Goal: Task Accomplishment & Management: Use online tool/utility

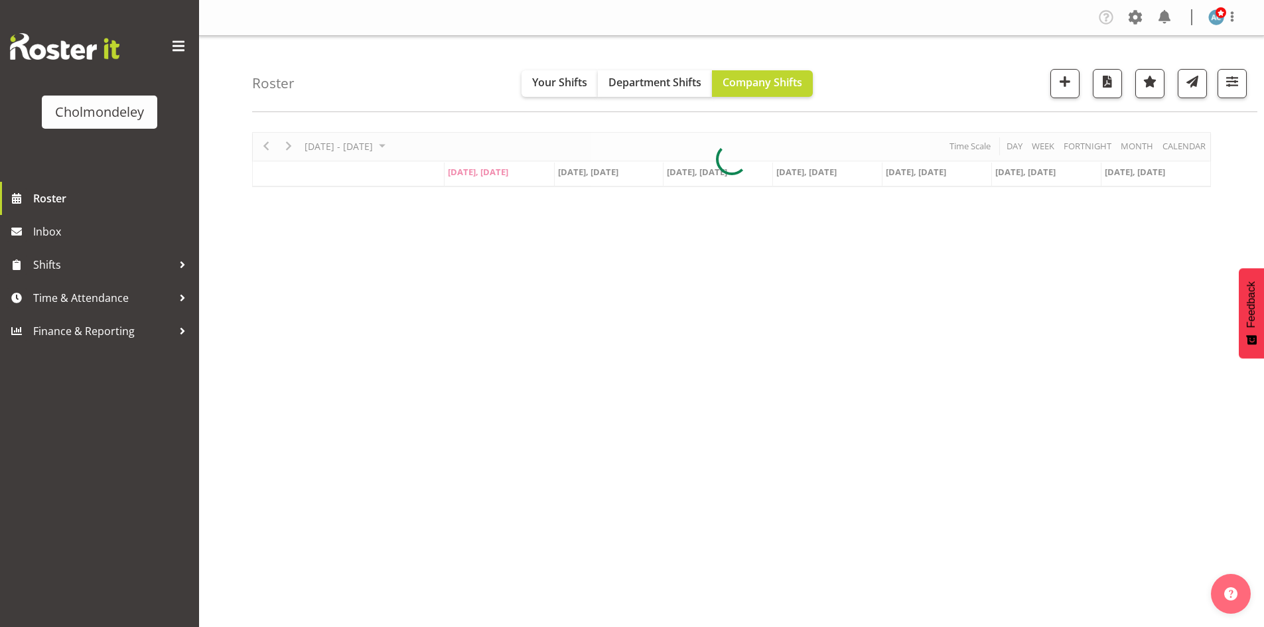
drag, startPoint x: 0, startPoint y: 0, endPoint x: 1003, endPoint y: 82, distance: 1006.2
click at [1003, 82] on div "Roster Your Shifts Department Shifts Company Shifts All Locations [GEOGRAPHIC_D…" at bounding box center [755, 74] width 1006 height 76
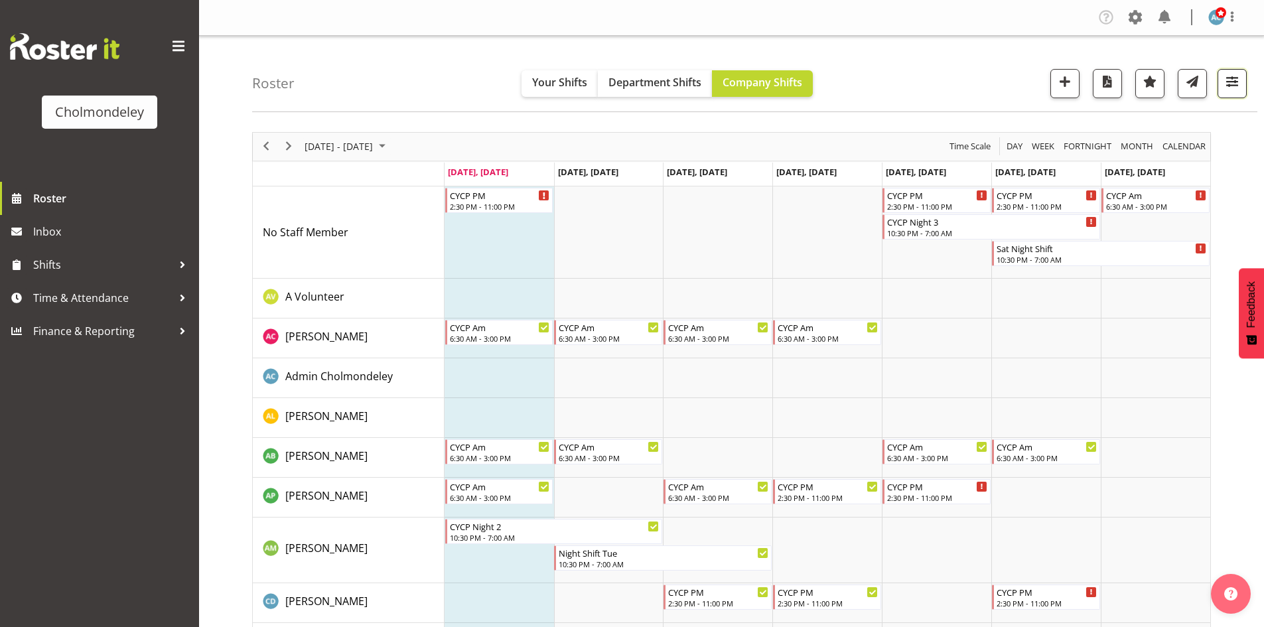
click at [1238, 80] on span "button" at bounding box center [1232, 81] width 17 height 17
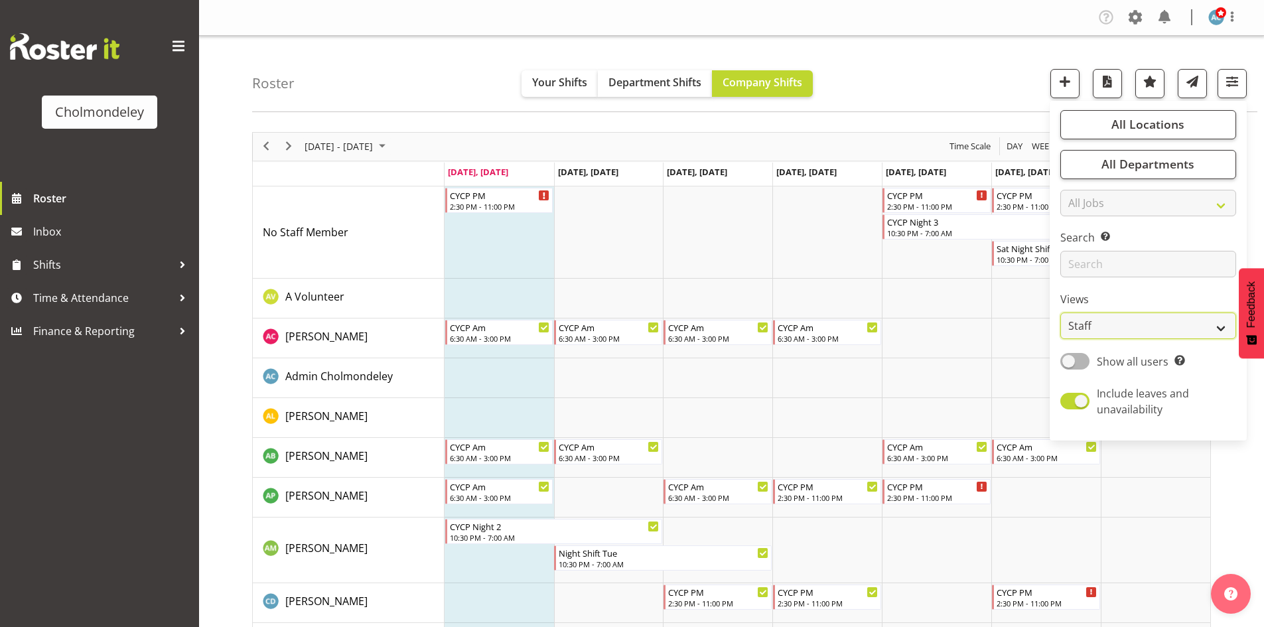
click at [1126, 320] on select "Staff Role Shift - Horizontal Shift - Vertical Staff - Location" at bounding box center [1149, 326] width 176 height 27
click at [1061, 313] on select "Staff Role Shift - Horizontal Shift - Vertical Staff - Location" at bounding box center [1149, 326] width 176 height 27
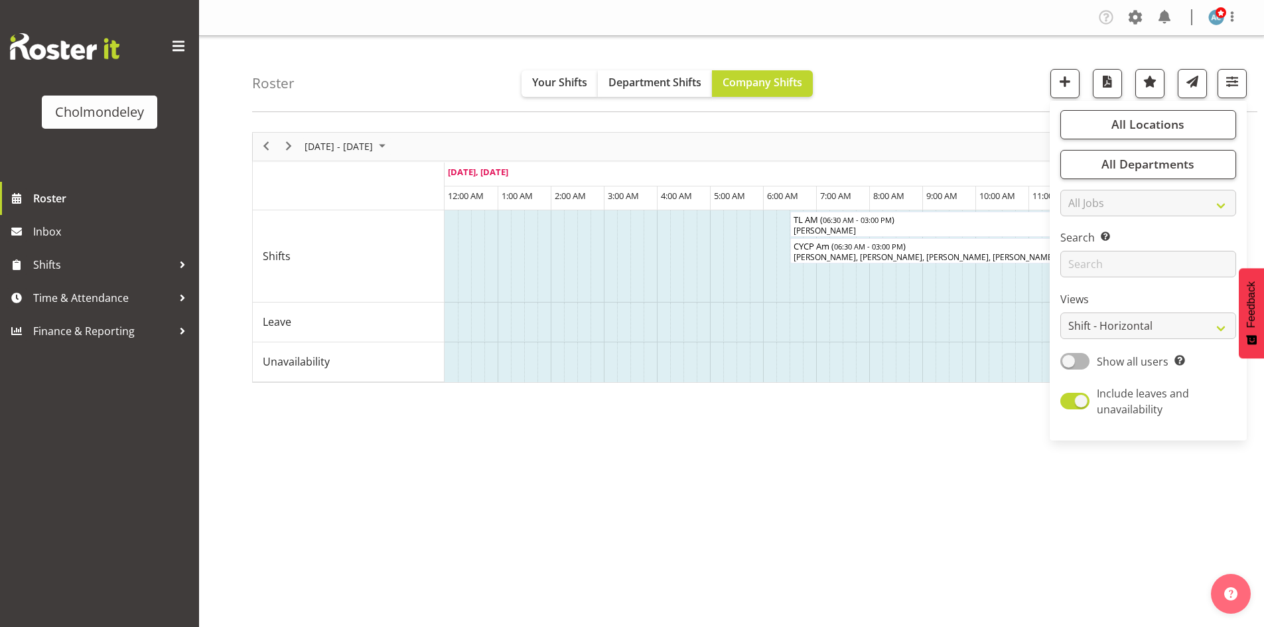
click at [1136, 340] on div "All Locations Clear [GEOGRAPHIC_DATA] Select All Deselect All All Departments C…" at bounding box center [1148, 270] width 197 height 329
click at [1140, 331] on select "Staff Role Shift - Horizontal Shift - Vertical Staff - Location" at bounding box center [1149, 326] width 176 height 27
select select "shift"
click at [1061, 313] on select "Staff Role Shift - Horizontal Shift - Vertical Staff - Location" at bounding box center [1149, 326] width 176 height 27
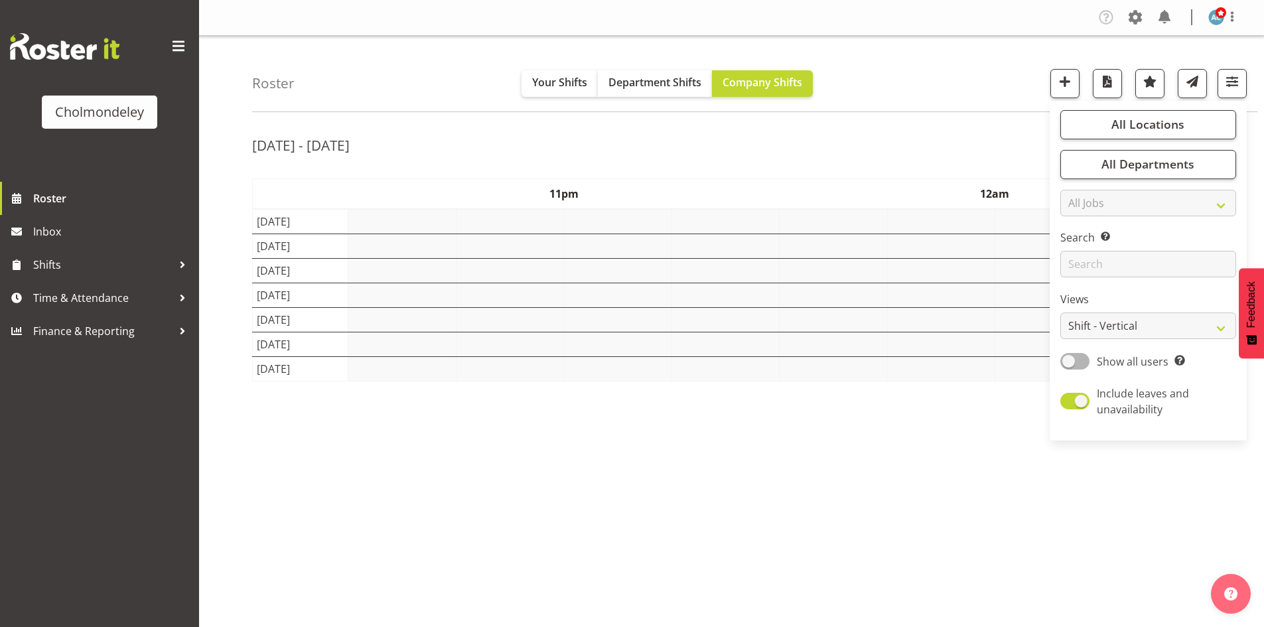
click at [900, 150] on div "[DATE] - [DATE]" at bounding box center [731, 147] width 959 height 31
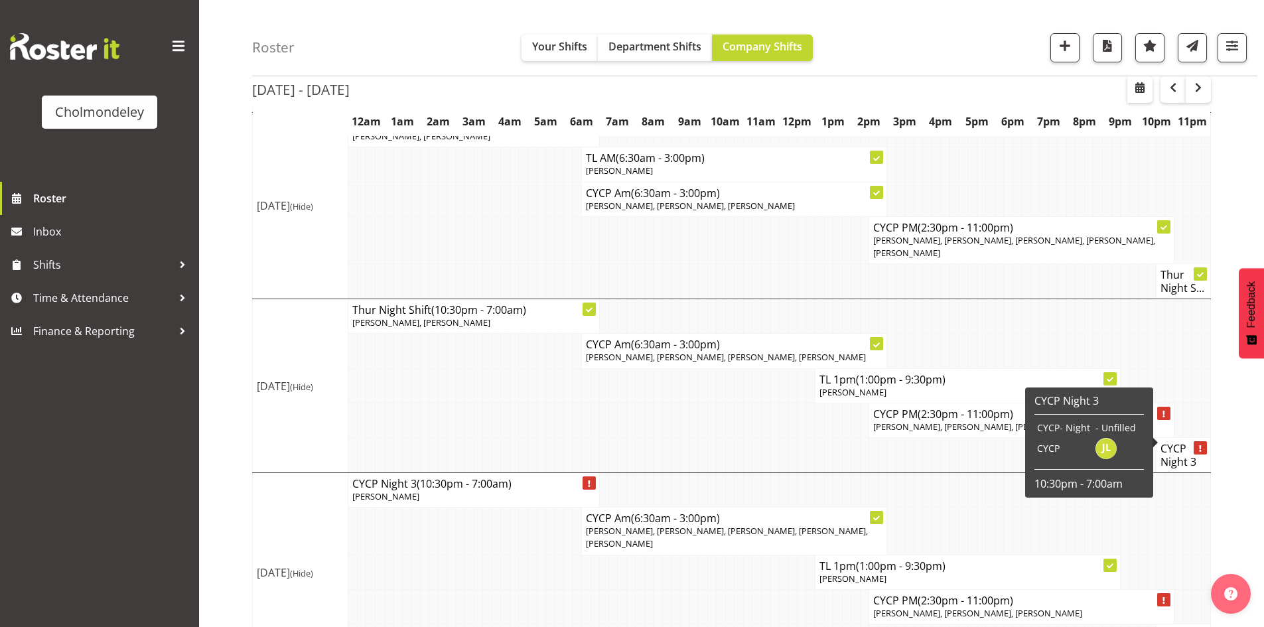
scroll to position [641, 0]
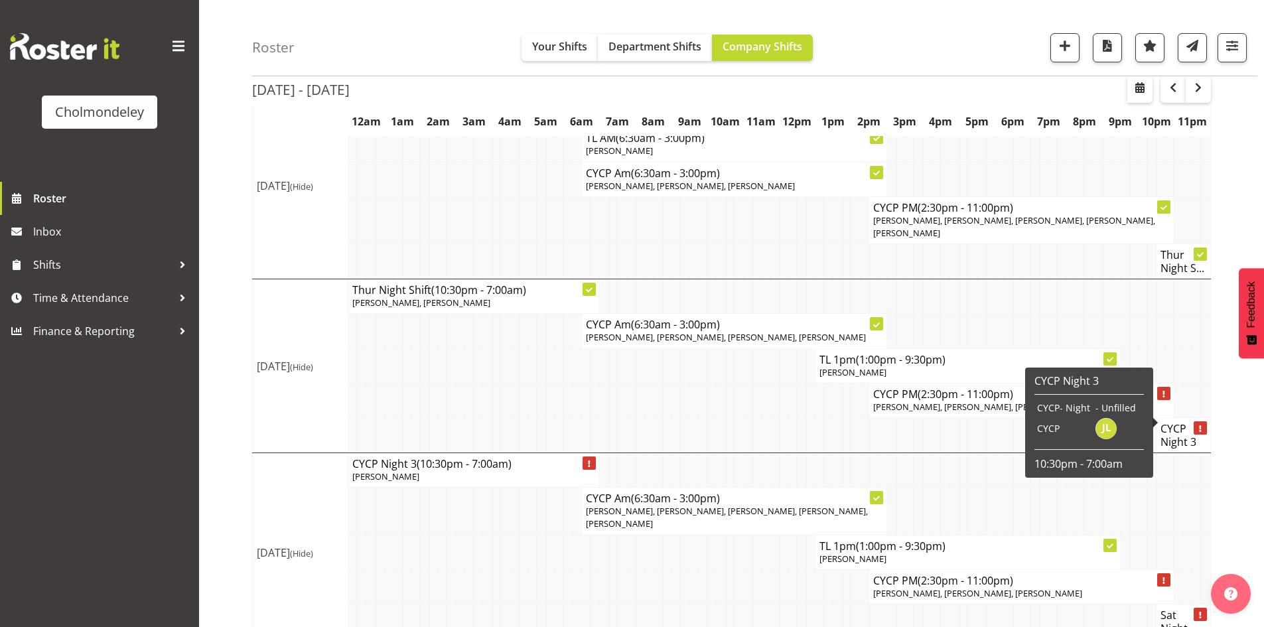
drag, startPoint x: 1189, startPoint y: 549, endPoint x: 1189, endPoint y: 571, distance: 21.9
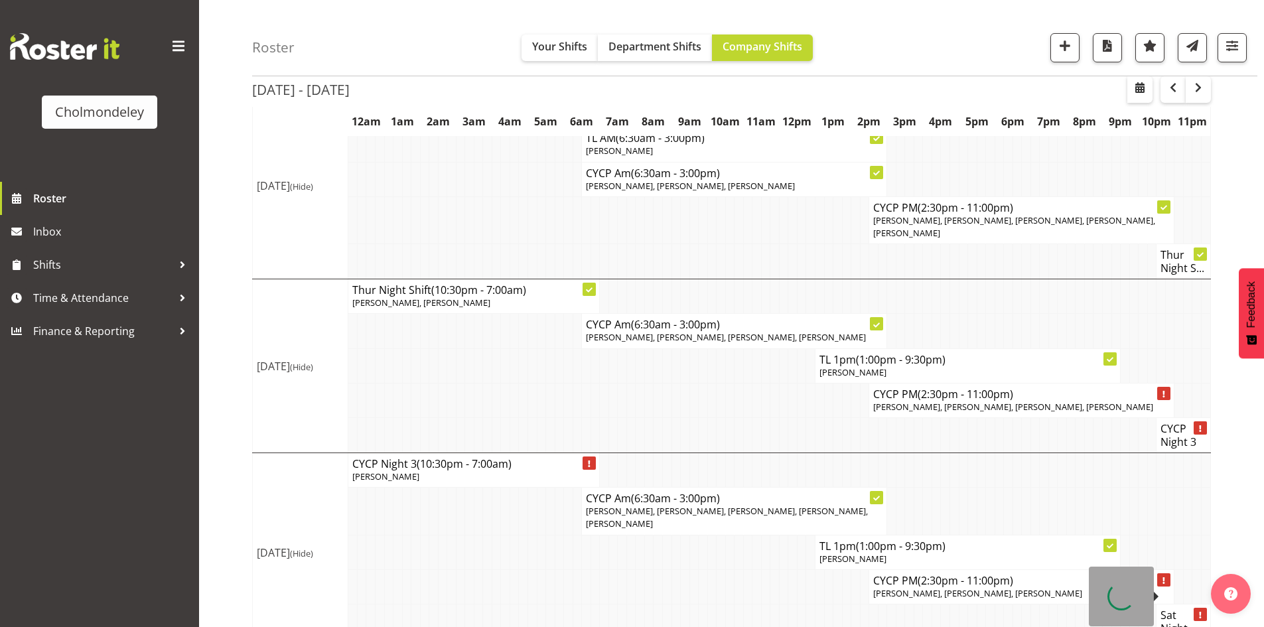
drag, startPoint x: 1189, startPoint y: 571, endPoint x: 1179, endPoint y: 599, distance: 30.0
click at [1179, 609] on h4 "Sat Night Sh..." at bounding box center [1184, 629] width 46 height 40
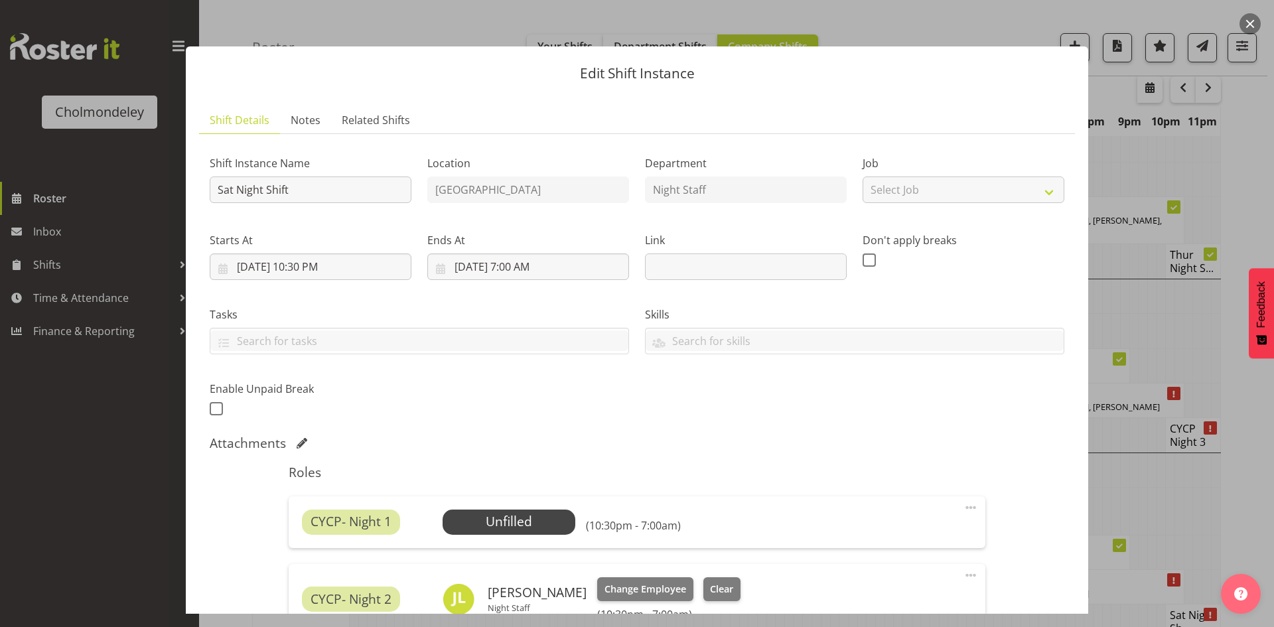
click at [1245, 21] on button "button" at bounding box center [1250, 23] width 21 height 21
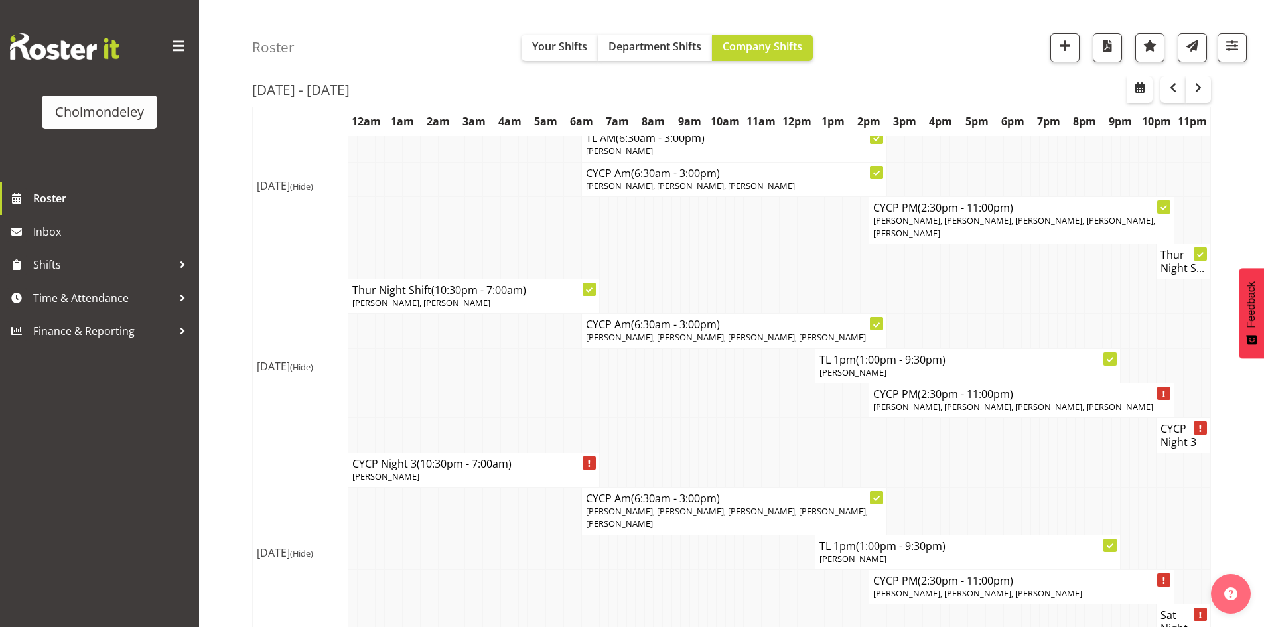
click at [1229, 515] on div "[DATE] - [DATE] [DATE] - [DATE] [DATE] Day Week Fortnight Month calendar Month …" at bounding box center [758, 107] width 1012 height 1252
